Goal: Task Accomplishment & Management: Use online tool/utility

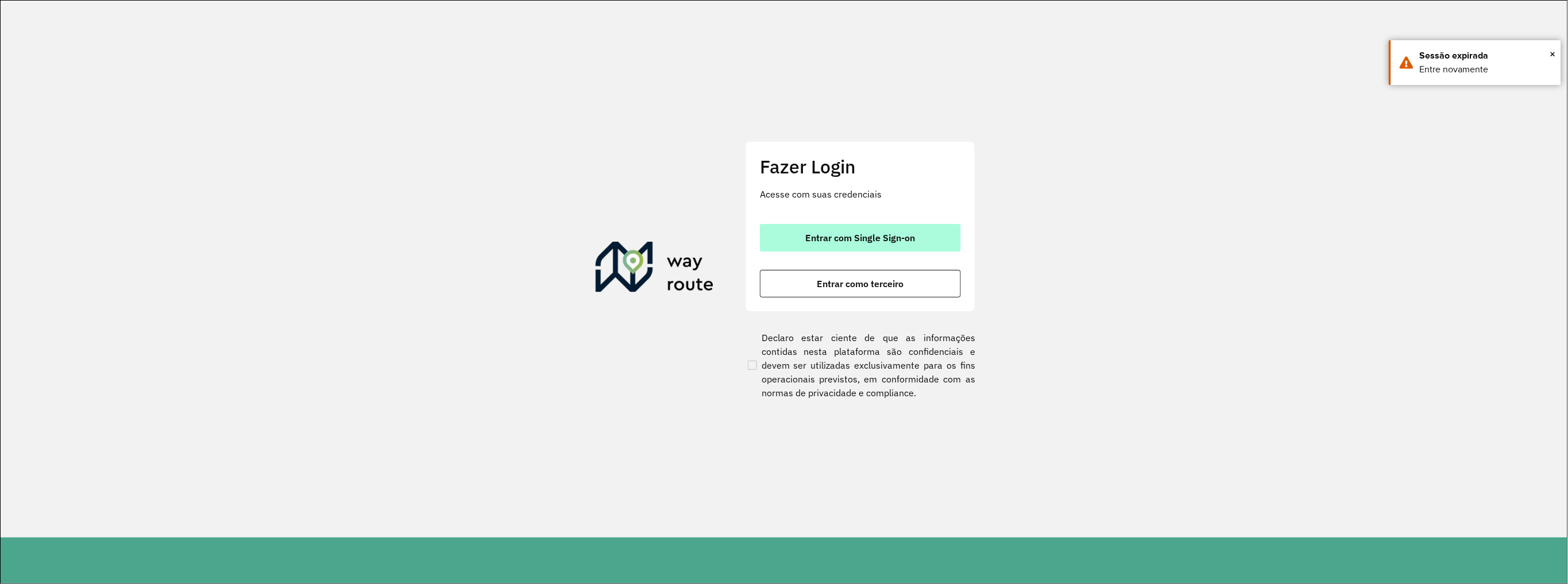
click at [890, 235] on span "Entrar com Single Sign-on" at bounding box center [861, 237] width 110 height 9
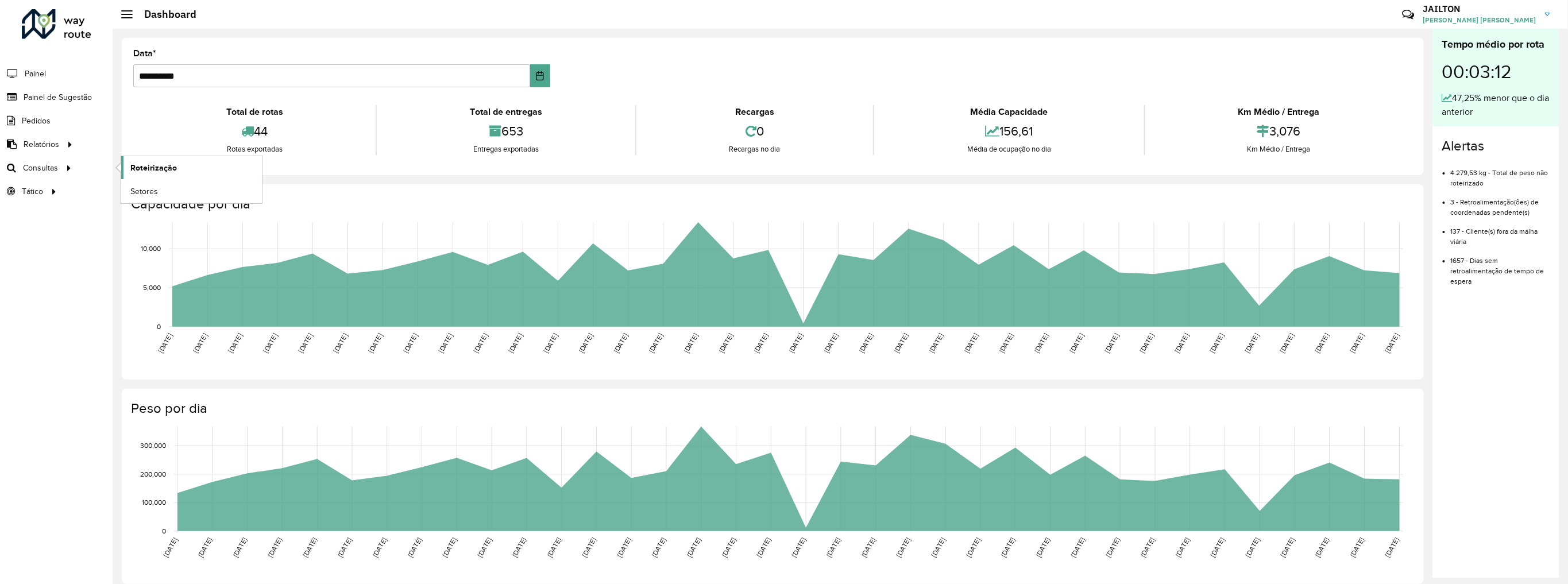
click at [170, 166] on span "Roteirização" at bounding box center [153, 168] width 46 height 12
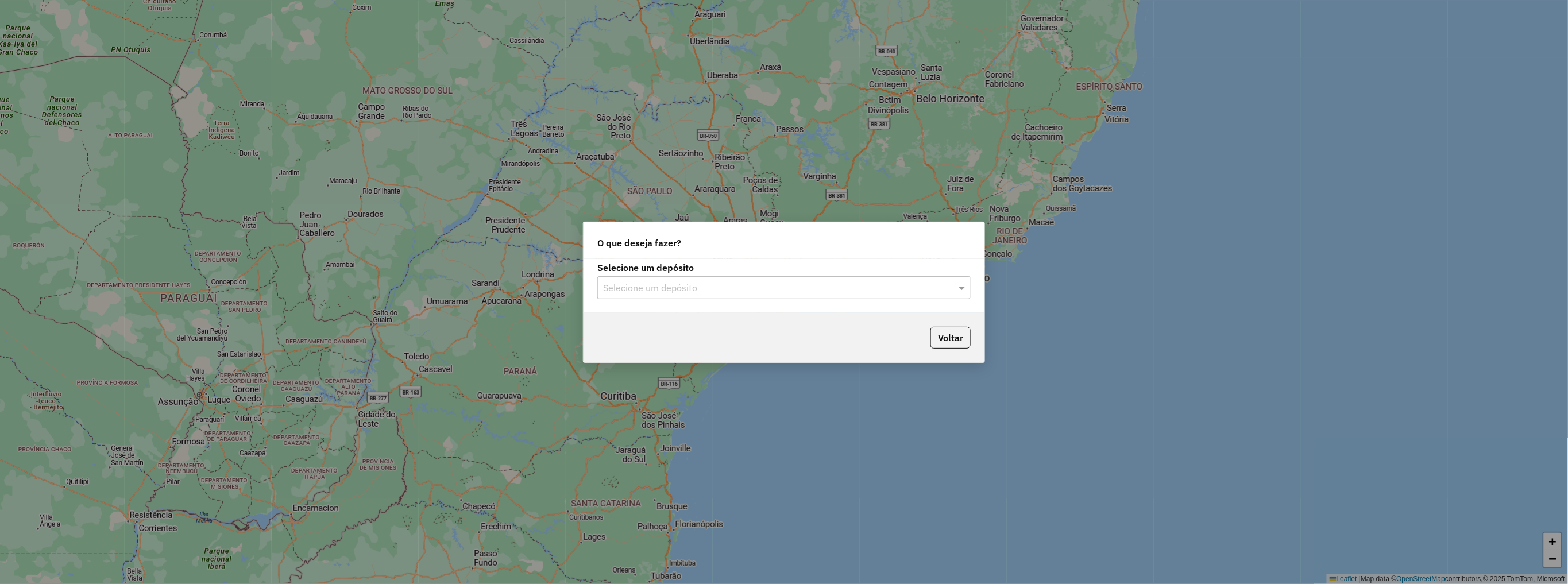
click at [735, 290] on input "text" at bounding box center [772, 288] width 339 height 14
click at [704, 320] on div "CDD Embu" at bounding box center [784, 320] width 372 height 19
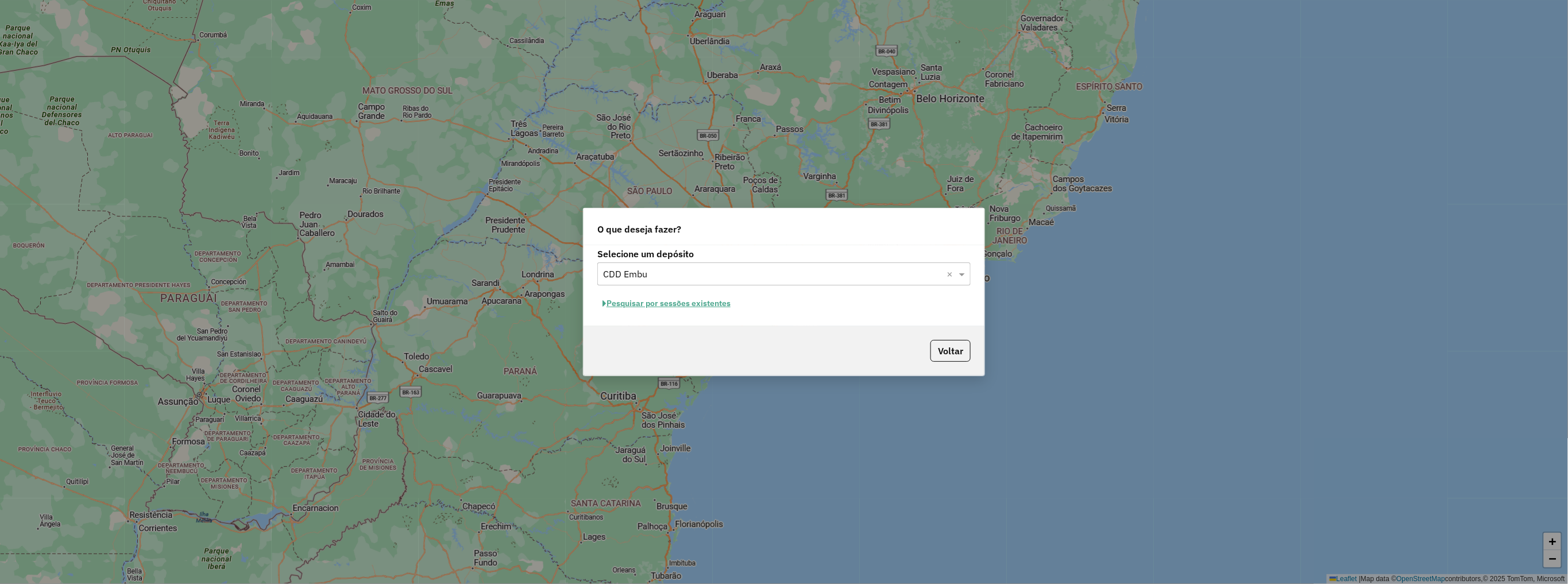
click at [708, 293] on div "Selecione um depósito Selecione um depósito × CDD Embu × Pesquisar por sessões …" at bounding box center [784, 285] width 401 height 81
click at [689, 308] on button "Pesquisar por sessões existentes" at bounding box center [666, 303] width 138 height 18
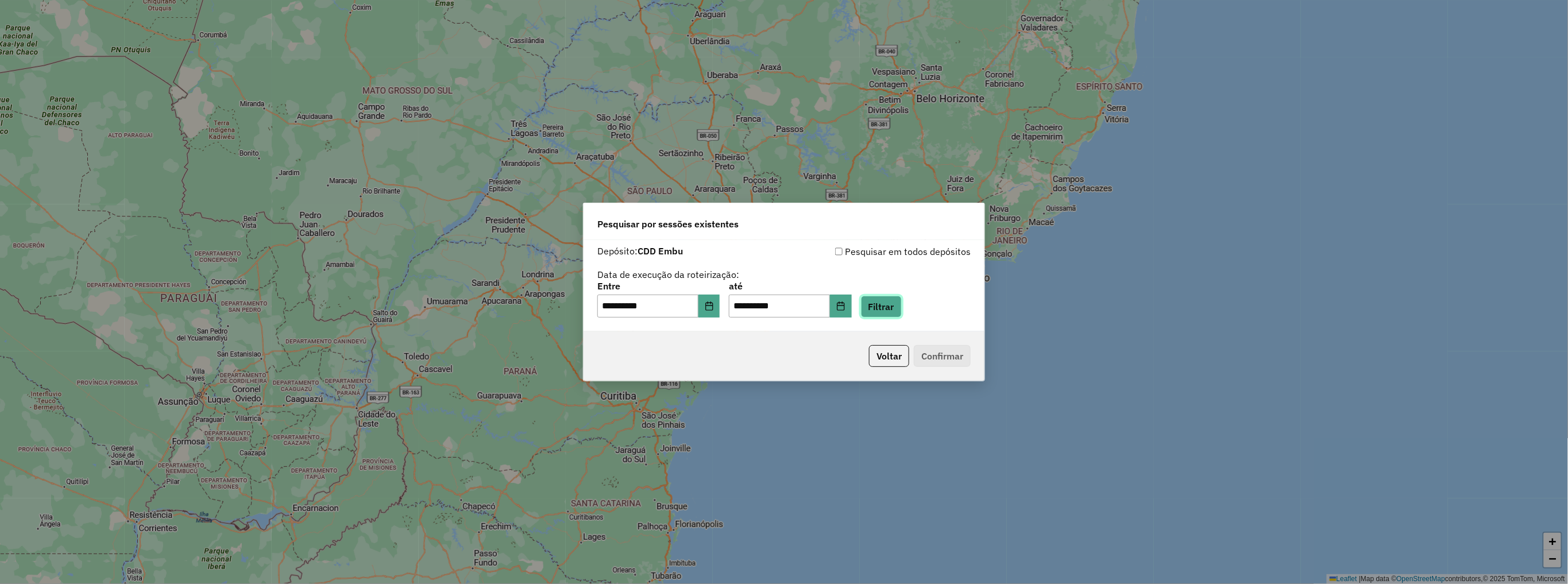
click at [894, 304] on button "Filtrar" at bounding box center [881, 307] width 41 height 22
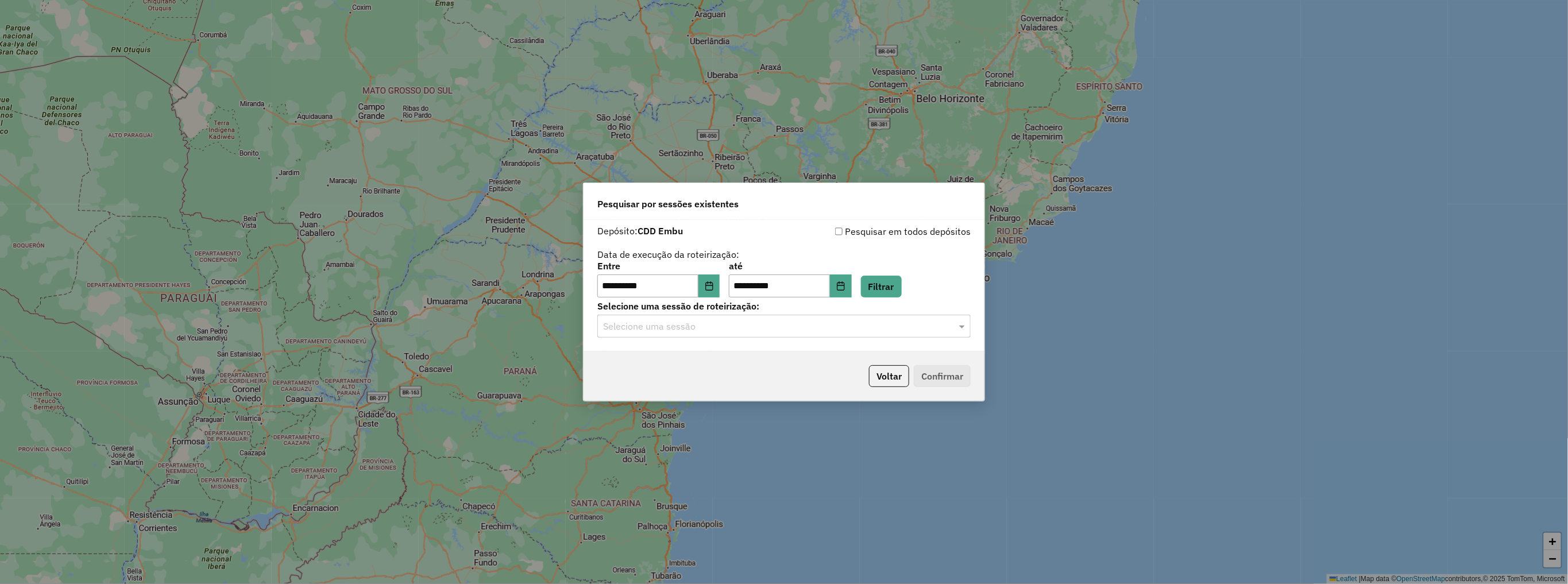
click at [840, 333] on div "Selecione uma sessão" at bounding box center [783, 326] width 373 height 23
click at [710, 358] on div "1292768 - 11/10/2025 18:37" at bounding box center [784, 360] width 372 height 19
click at [931, 361] on div "Voltar Confirmar" at bounding box center [784, 375] width 401 height 49
click at [940, 367] on button "Confirmar" at bounding box center [942, 376] width 57 height 22
click at [940, 336] on div "Selecione uma sessão × 1292768 - 11/10/2025 18:37 ×" at bounding box center [783, 326] width 373 height 23
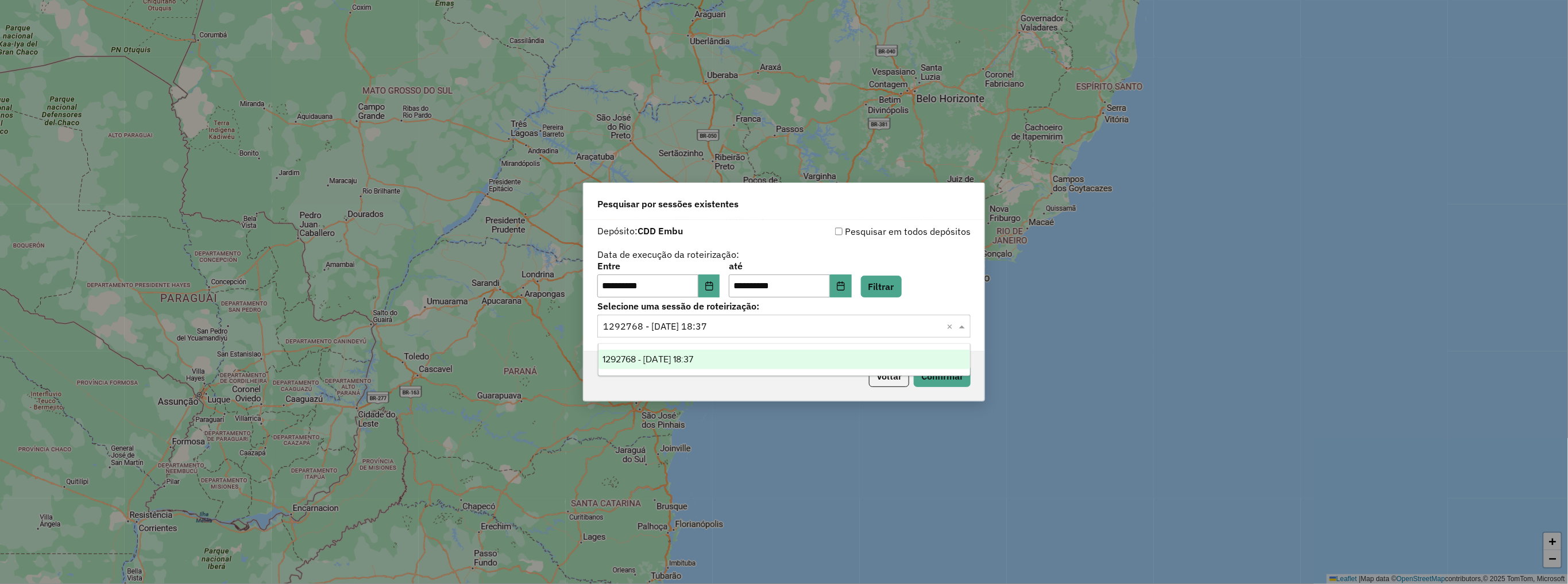
click at [943, 239] on div "**********" at bounding box center [783, 261] width 373 height 73
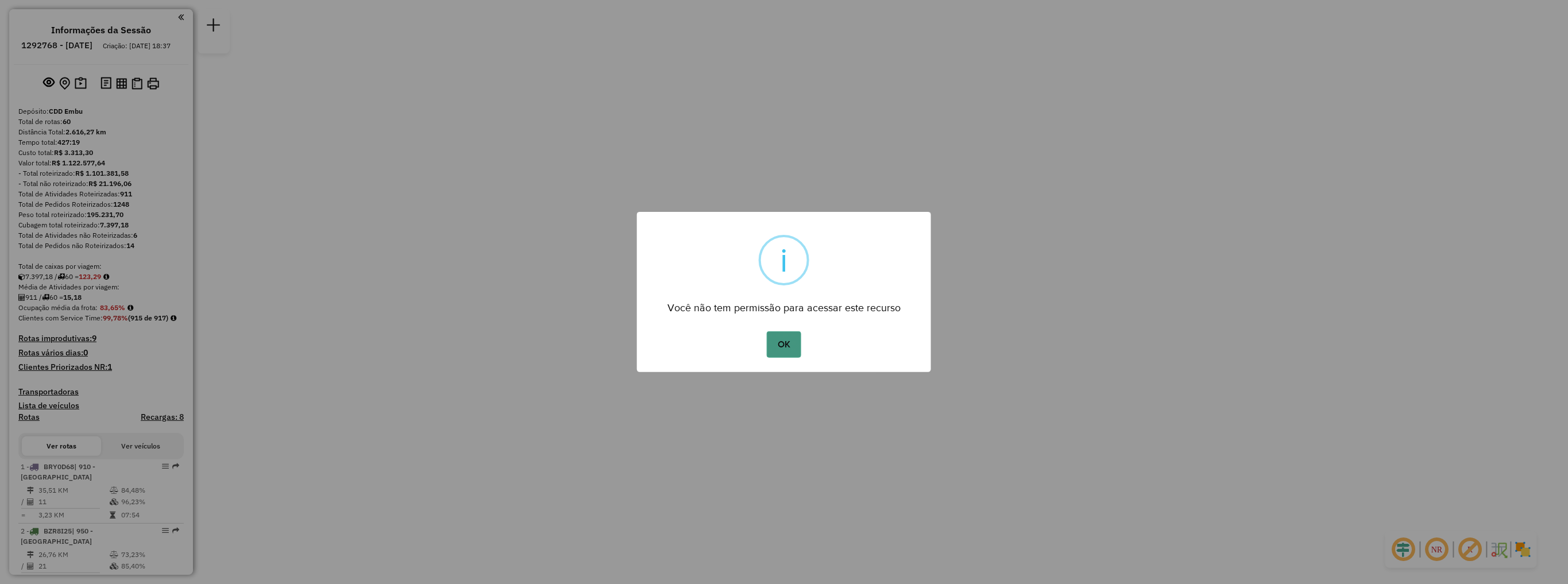
click at [784, 336] on button "OK" at bounding box center [784, 344] width 34 height 26
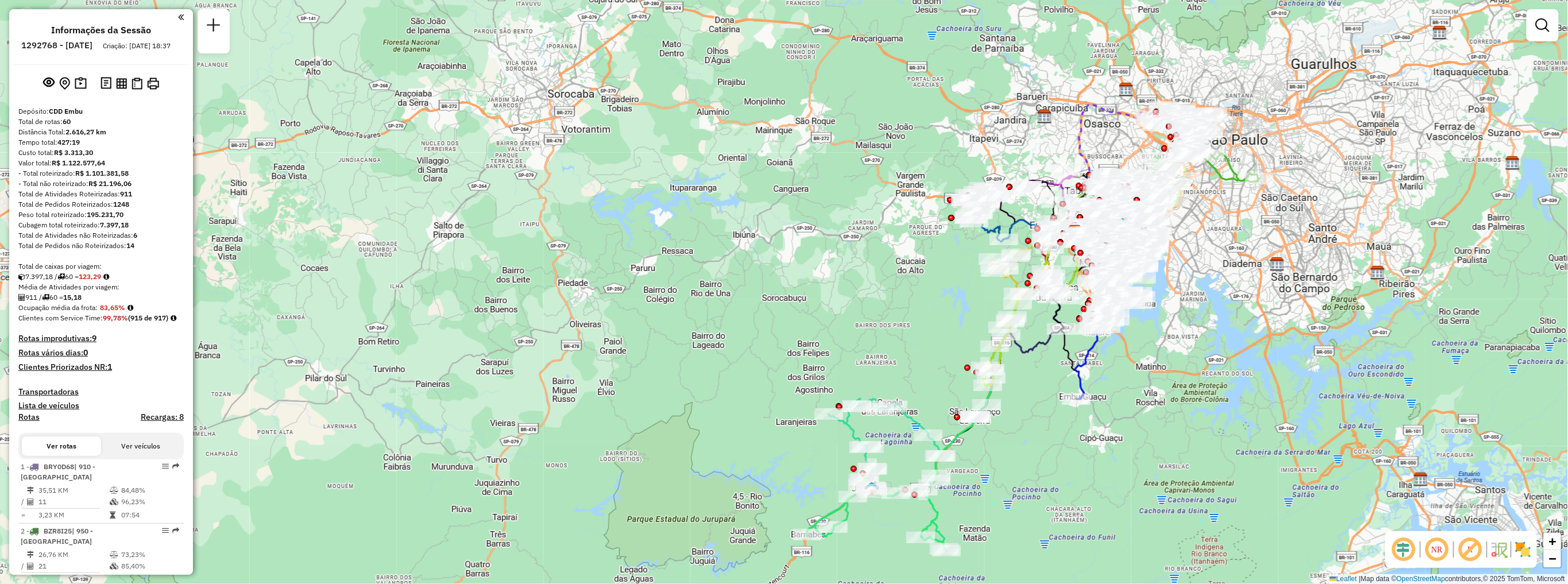
scroll to position [255, 0]
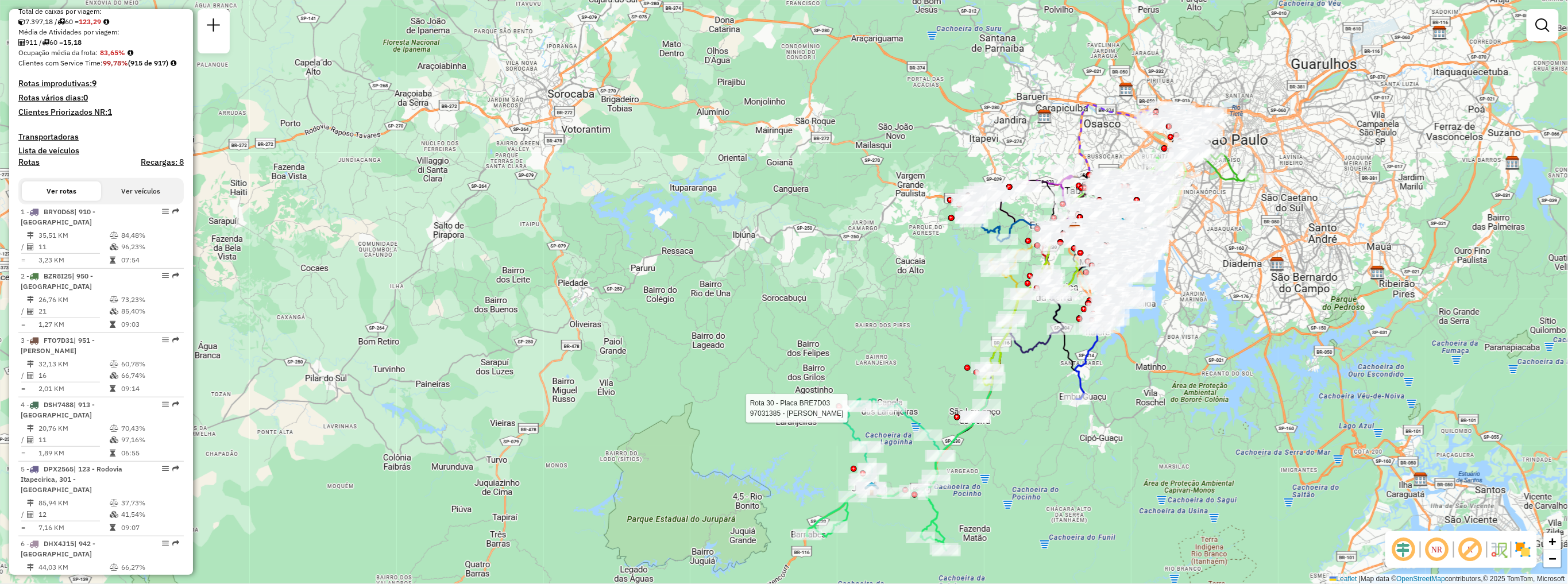
select select "**********"
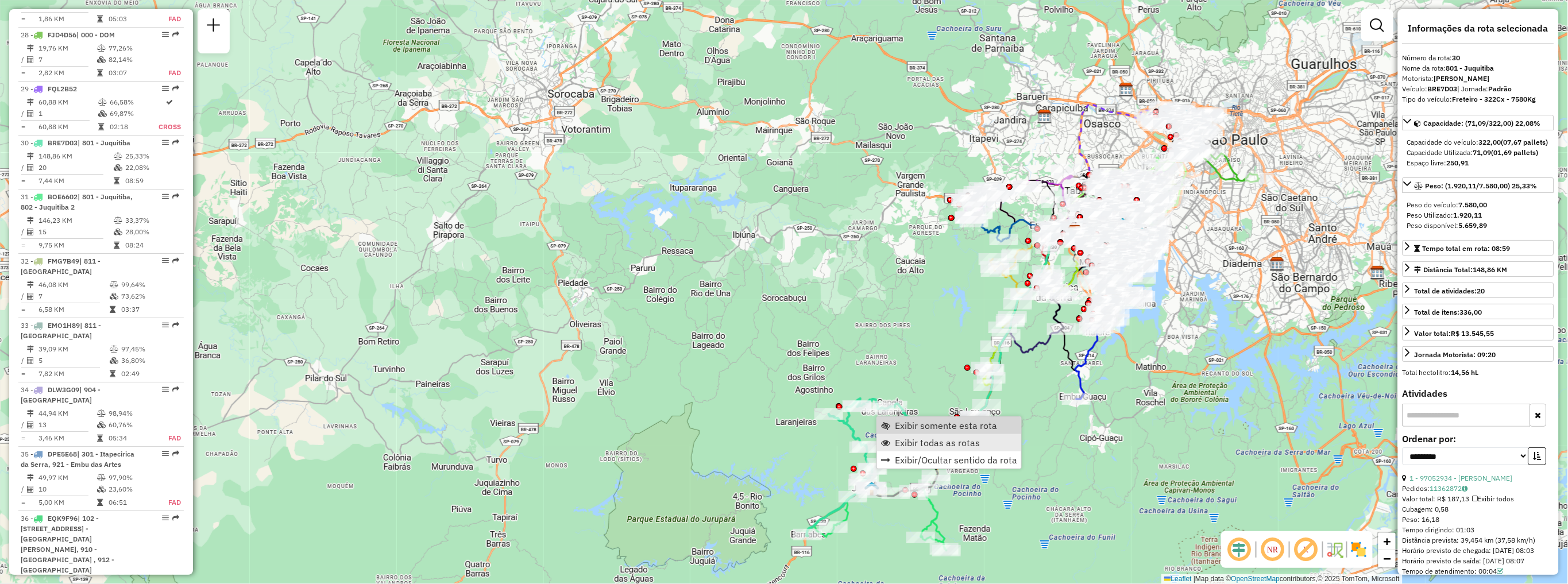
scroll to position [2258, 0]
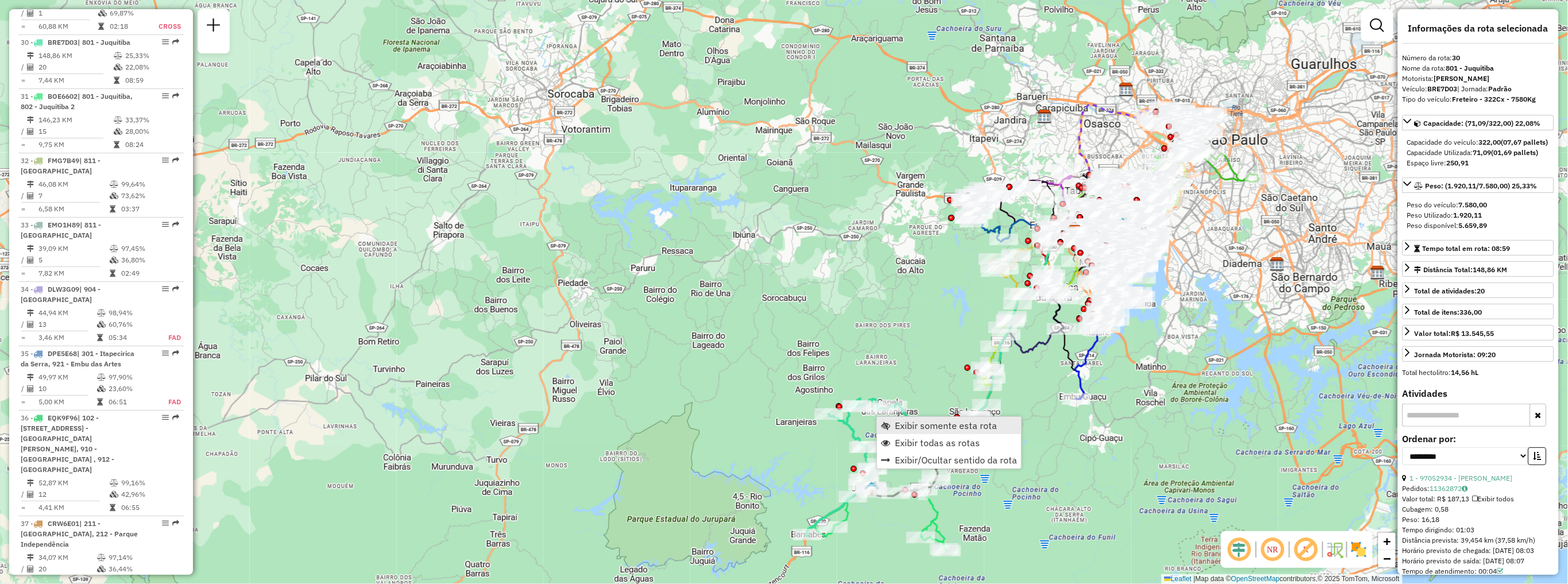
drag, startPoint x: 975, startPoint y: 442, endPoint x: 971, endPoint y: 426, distance: 16.5
click at [971, 426] on ul "Exibir somente esta rota Exibir todas as rotas Exibir/Ocultar sentido da rota" at bounding box center [949, 442] width 144 height 52
click at [971, 427] on span "Exibir somente esta rota" at bounding box center [946, 425] width 102 height 9
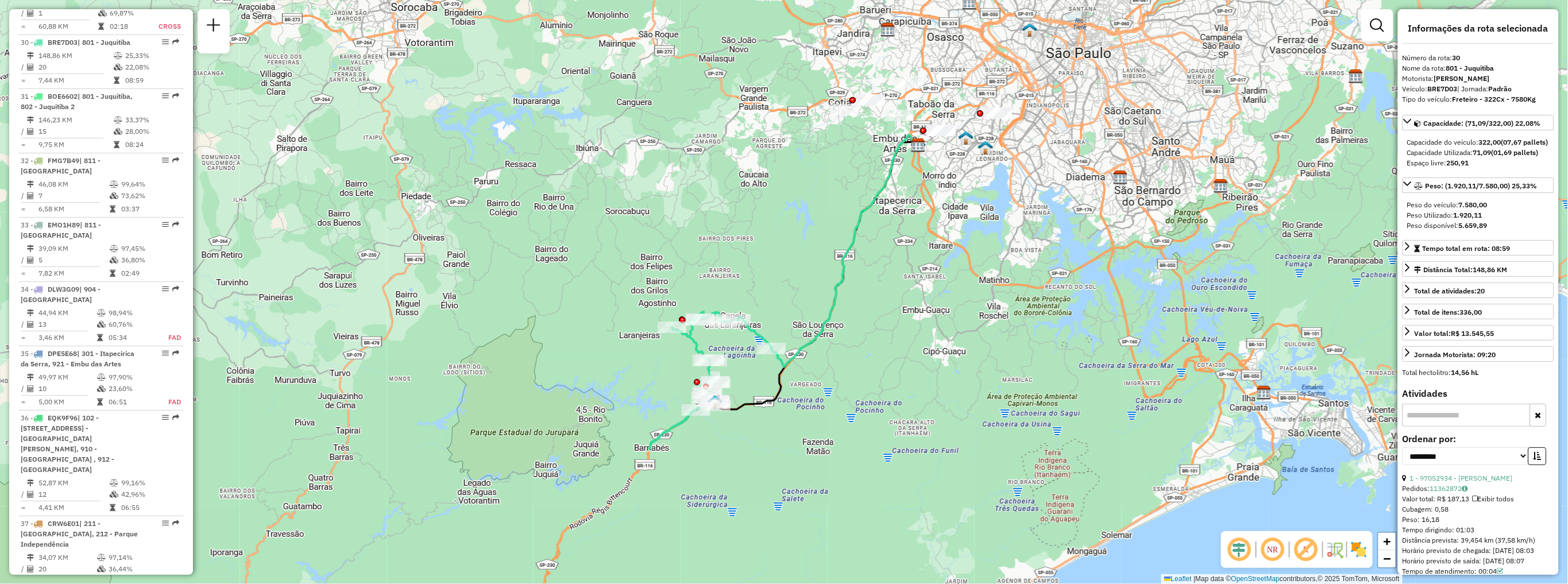
click at [1275, 548] on em at bounding box center [1272, 549] width 27 height 27
click at [1306, 555] on em at bounding box center [1306, 549] width 27 height 27
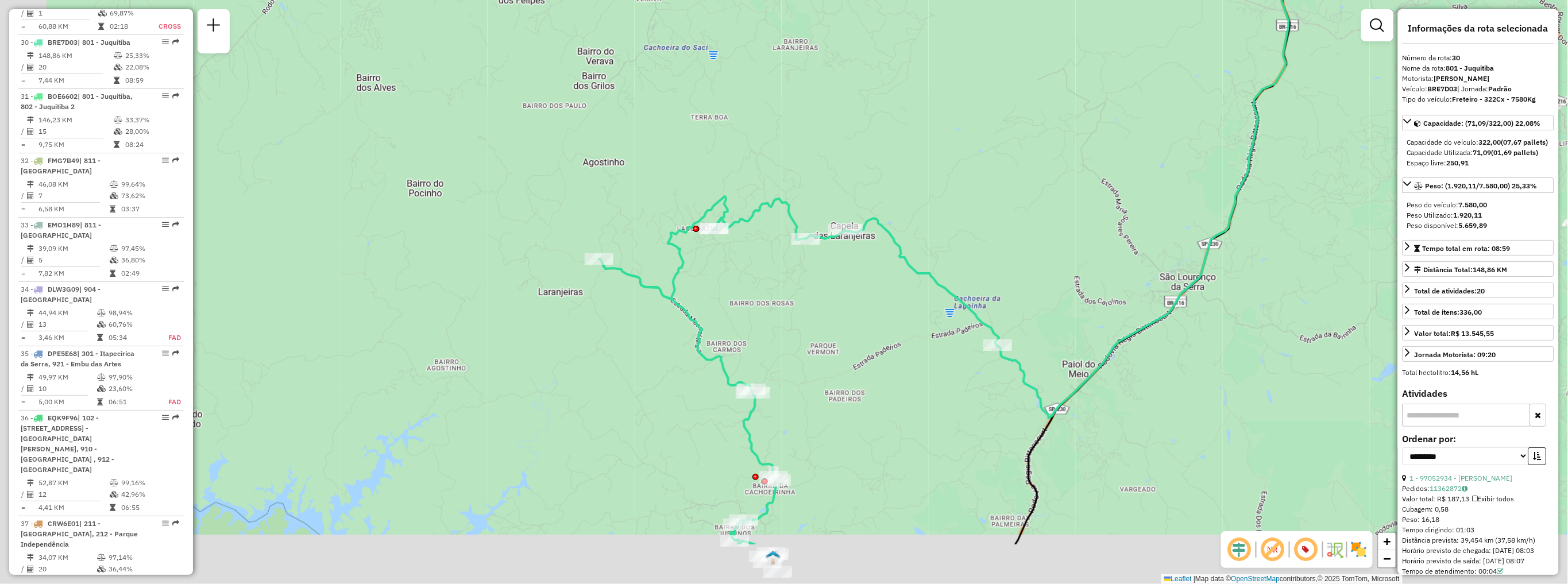
drag, startPoint x: 789, startPoint y: 420, endPoint x: 892, endPoint y: 321, distance: 142.9
click at [892, 321] on div "Janela de atendimento Grade de atendimento Capacidade Transportadoras Veículos …" at bounding box center [784, 292] width 1568 height 584
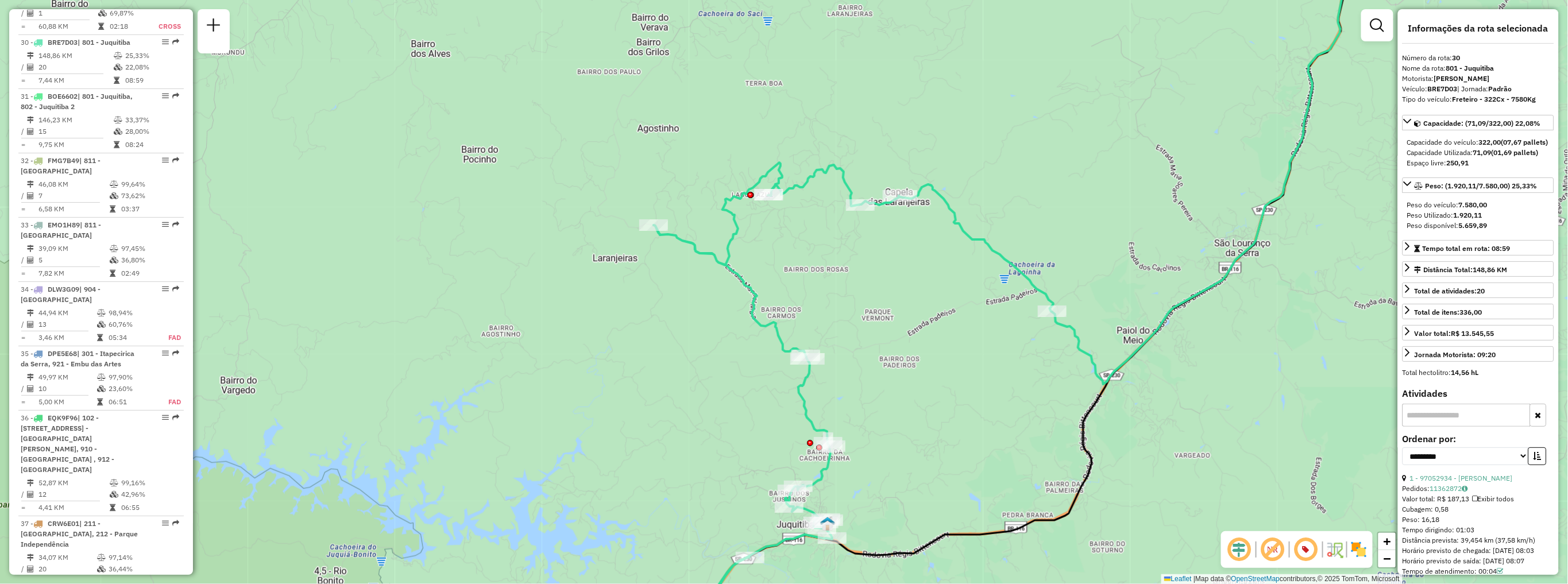
drag, startPoint x: 964, startPoint y: 467, endPoint x: 1017, endPoint y: 436, distance: 61.4
click at [1017, 436] on div "Janela de atendimento Grade de atendimento Capacidade Transportadoras Veículos …" at bounding box center [784, 292] width 1568 height 584
